Goal: Task Accomplishment & Management: Complete application form

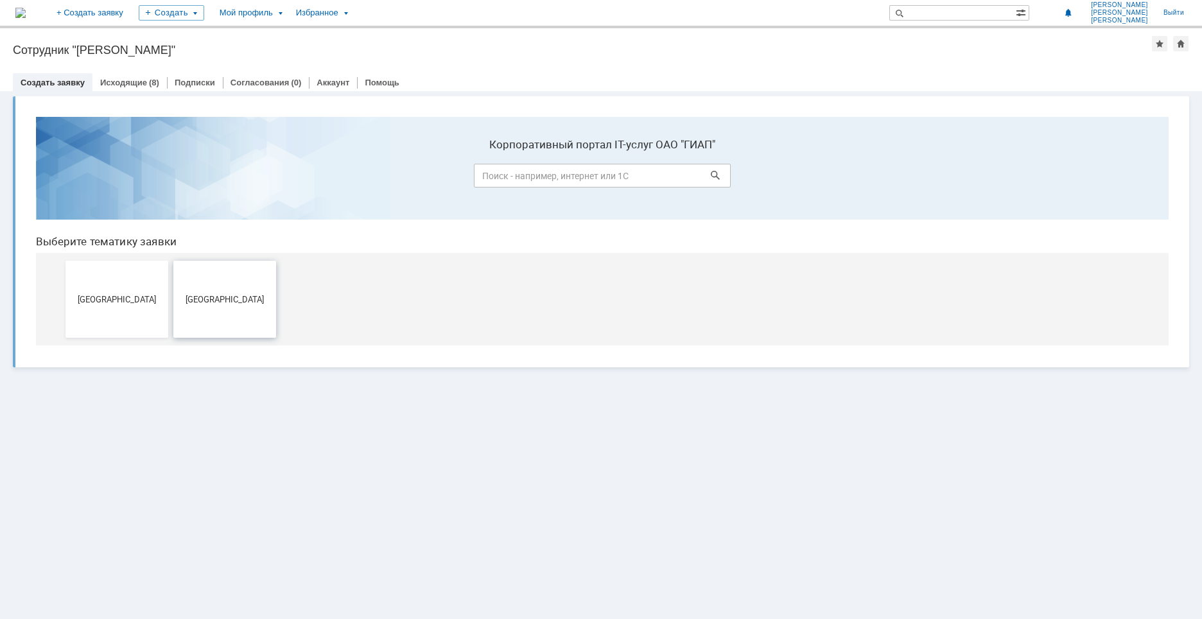
click at [209, 318] on button "[GEOGRAPHIC_DATA]" at bounding box center [224, 299] width 103 height 77
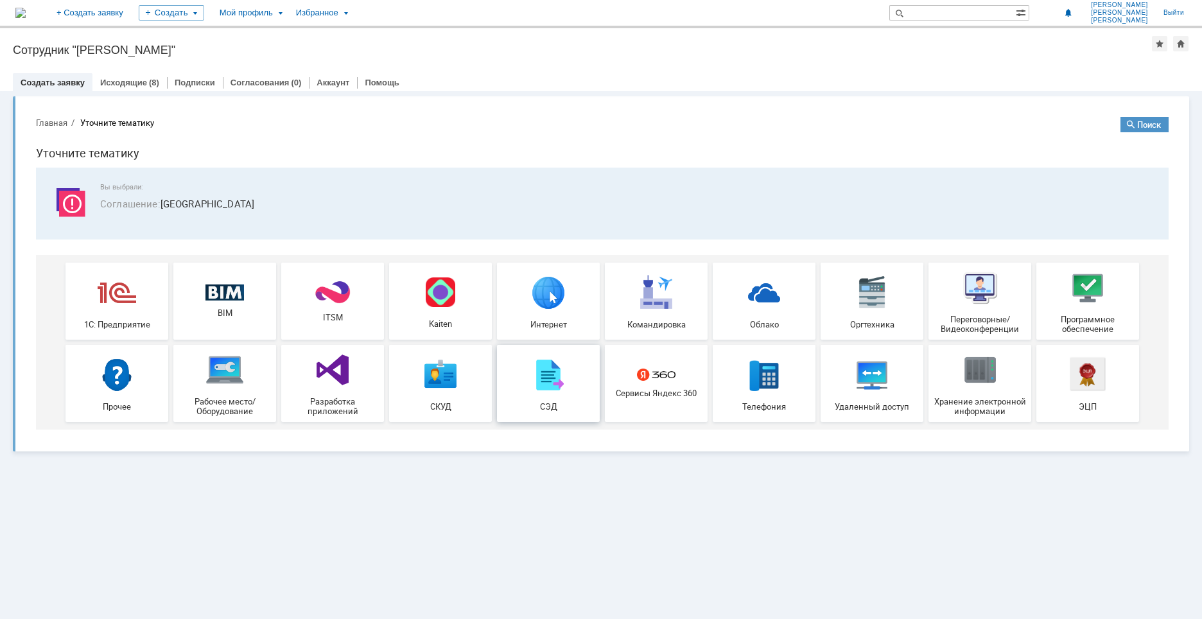
click at [537, 404] on span "СЭД" at bounding box center [548, 406] width 95 height 10
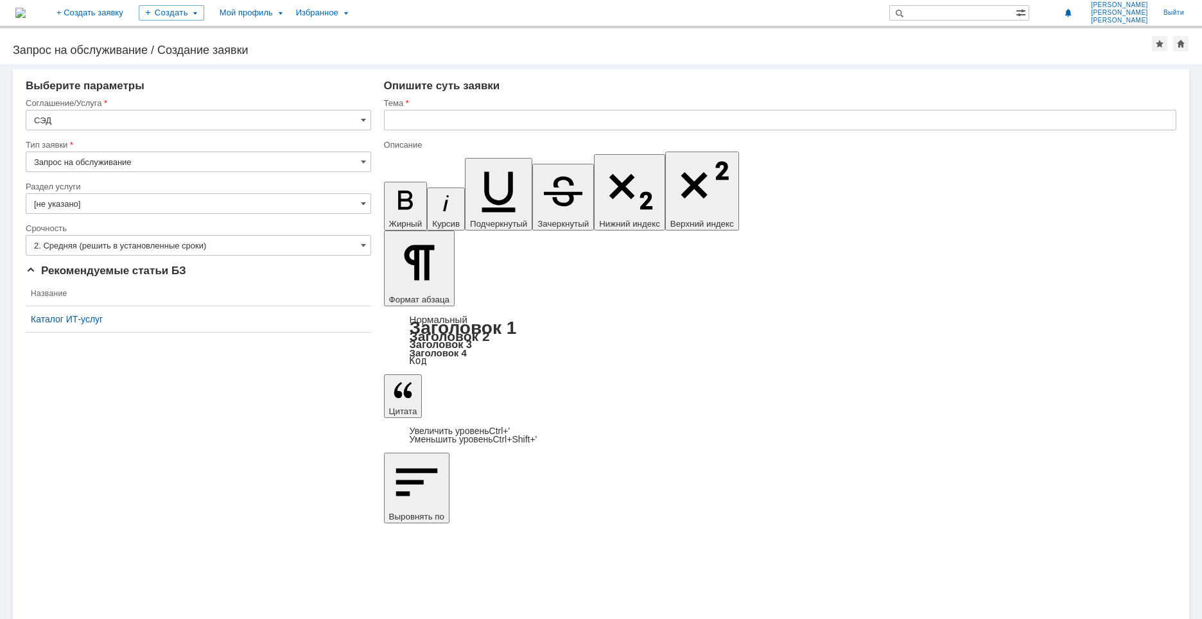
click at [285, 160] on input "Запрос на обслуживание" at bounding box center [198, 161] width 345 height 21
click at [123, 197] on div "Запрос на обслуживание" at bounding box center [198, 206] width 344 height 21
type input "Запрос на обслуживание"
click at [92, 205] on input "[не указано]" at bounding box center [198, 203] width 345 height 21
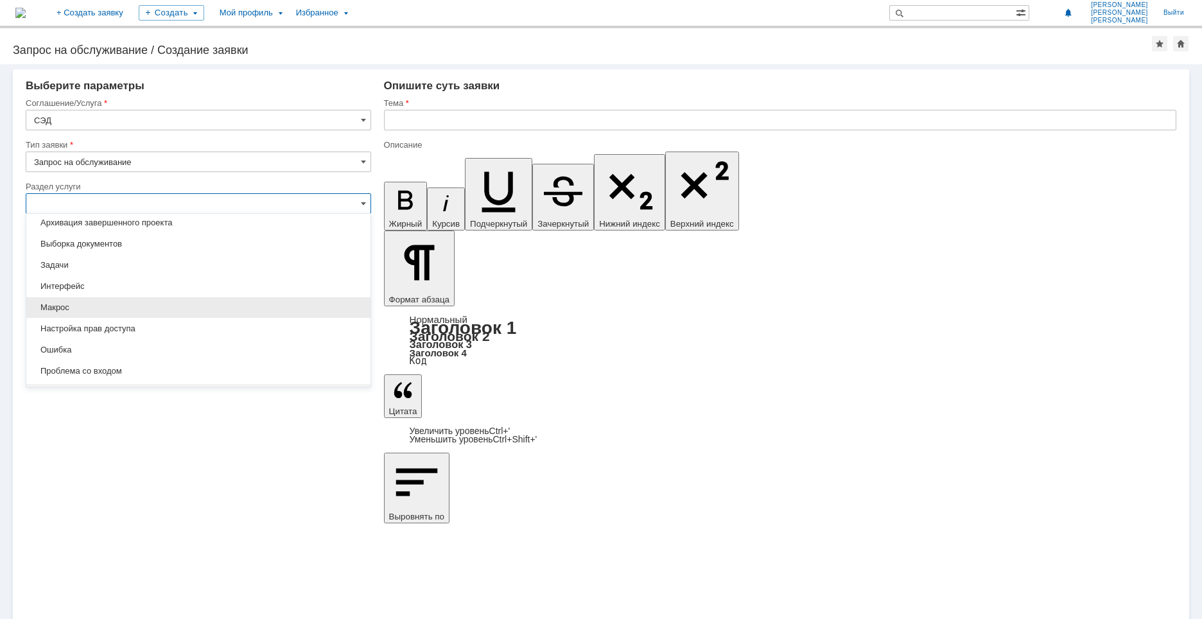
scroll to position [38, 0]
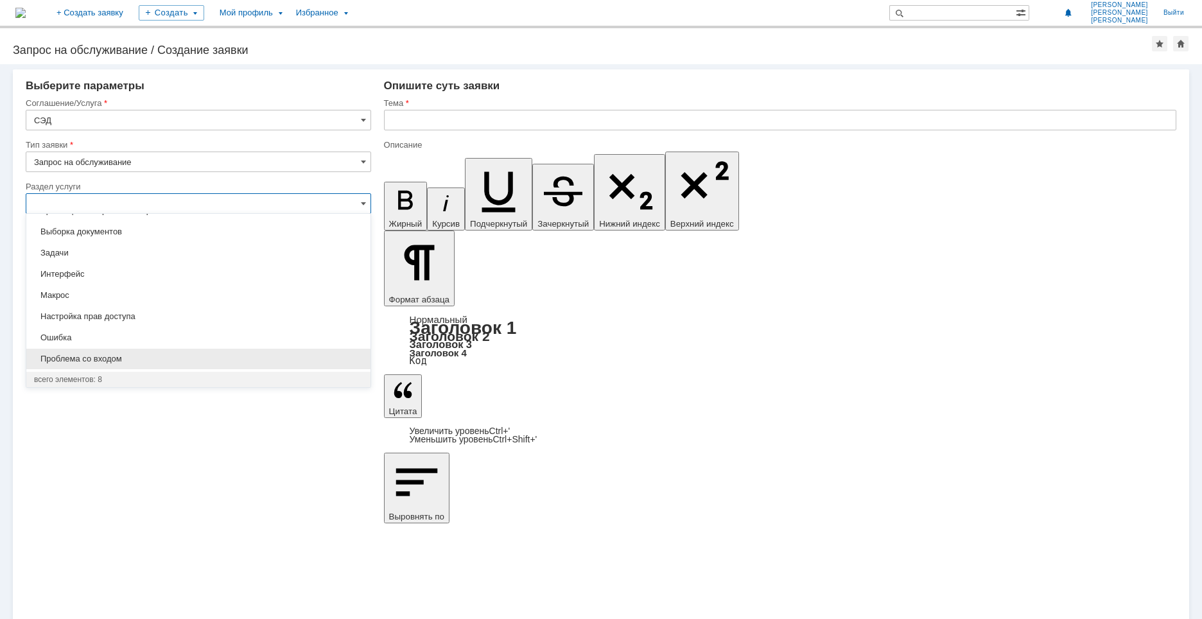
click at [140, 360] on span "Проблема со входом" at bounding box center [198, 359] width 329 height 10
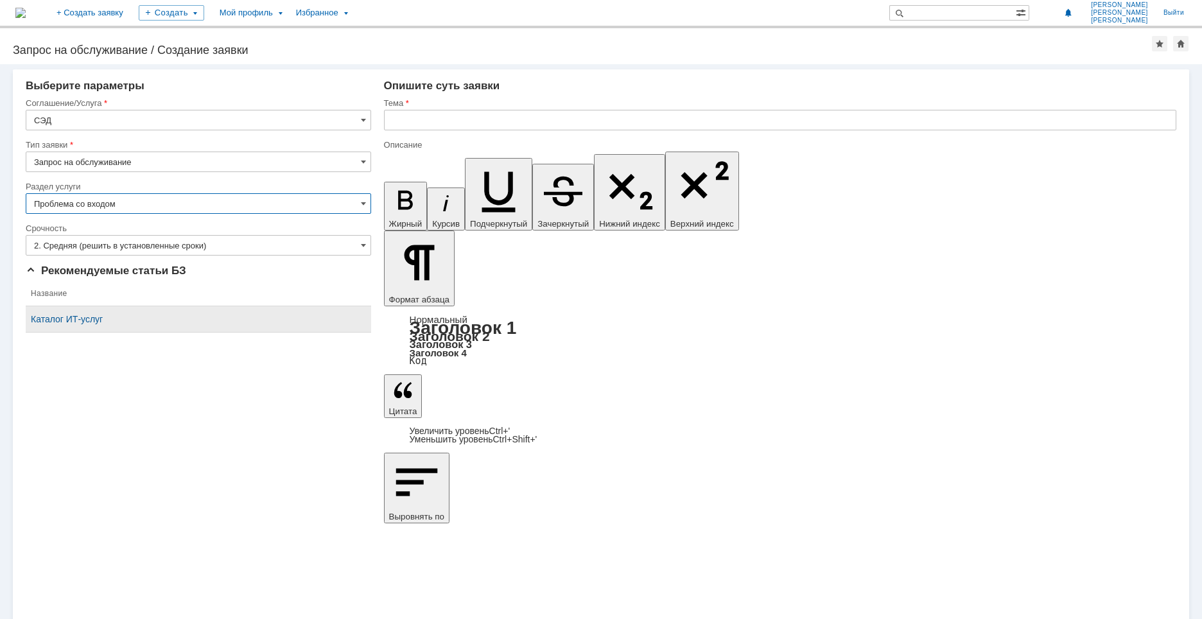
type input "Проблема со входом"
click at [485, 121] on input "text" at bounding box center [780, 120] width 792 height 21
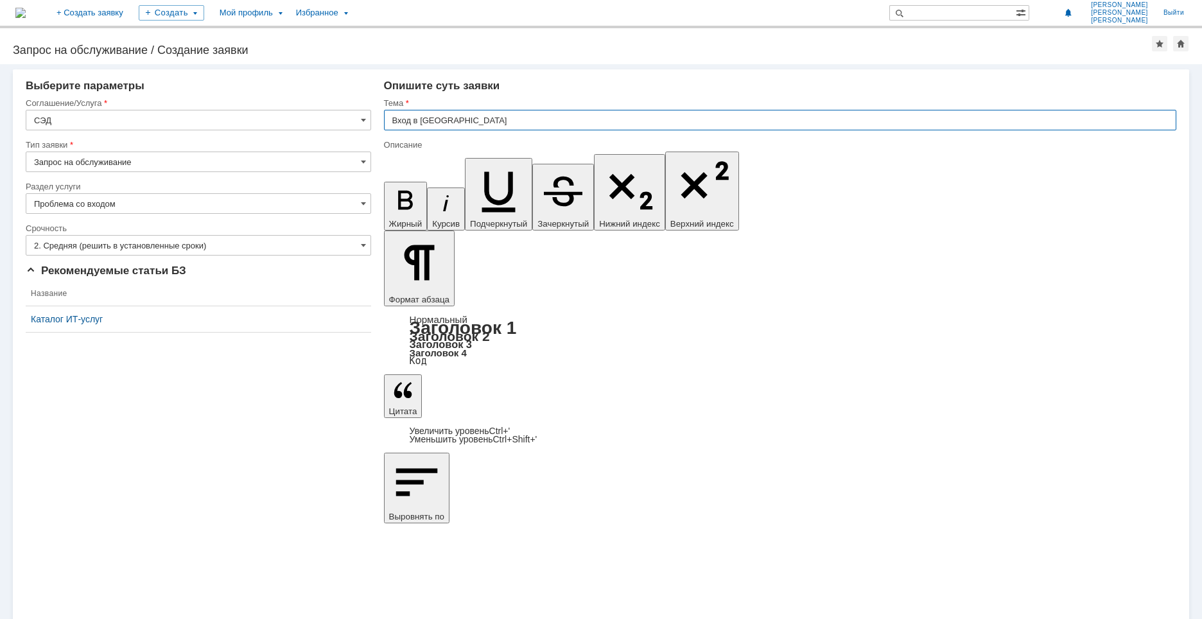
type input "Вход в [GEOGRAPHIC_DATA]"
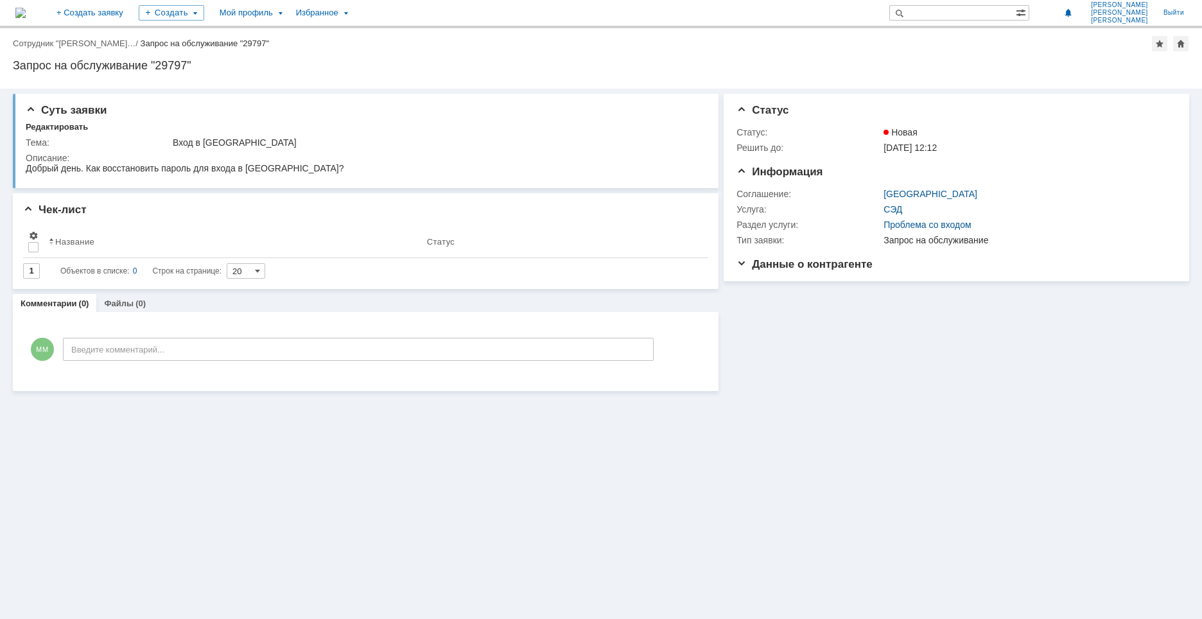
click at [632, 410] on div "Суть заявки Редактировать Тема: Вход в СЭД Описание: Чек-лист Результаты поиска…" at bounding box center [601, 354] width 1202 height 530
click at [335, 516] on div "Суть заявки Редактировать Тема: Вход в СЭД Описание: Чек-лист Результаты поиска…" at bounding box center [601, 354] width 1202 height 530
